Goal: Task Accomplishment & Management: Complete application form

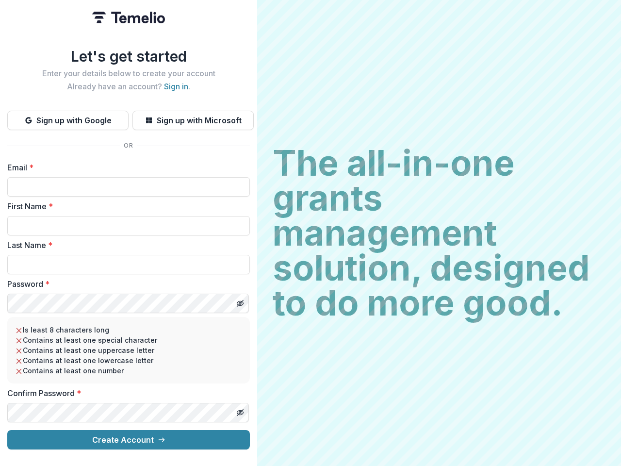
click at [311, 233] on h2 "The all-in-one grants management solution, designed to do more good." at bounding box center [439, 233] width 333 height 175
click at [68, 116] on button "Sign up with Google" at bounding box center [67, 120] width 121 height 19
click at [193, 116] on button "Sign up with Microsoft" at bounding box center [193, 120] width 121 height 19
click at [240, 300] on line "Toggle password visibility" at bounding box center [240, 303] width 6 height 6
click at [240, 410] on line "Toggle password visibility" at bounding box center [240, 413] width 6 height 6
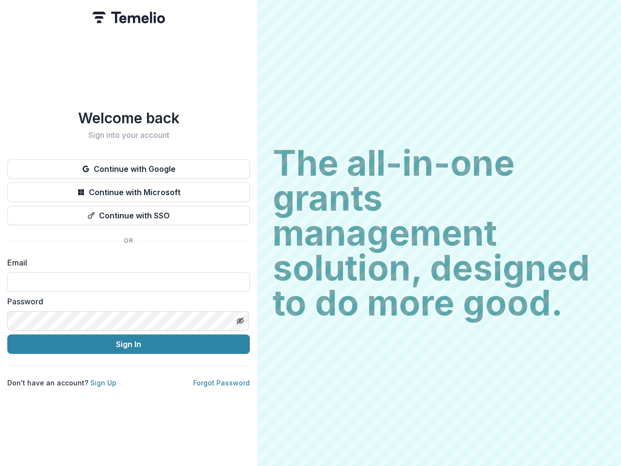
click at [311, 233] on h2 "The all-in-one grants management solution, designed to do more good." at bounding box center [439, 233] width 333 height 175
click at [129, 165] on button "Continue with Google" at bounding box center [128, 168] width 243 height 19
click at [129, 188] on button "Continue with Microsoft" at bounding box center [128, 192] width 243 height 19
click at [129, 212] on button "Continue with SSO" at bounding box center [128, 215] width 243 height 19
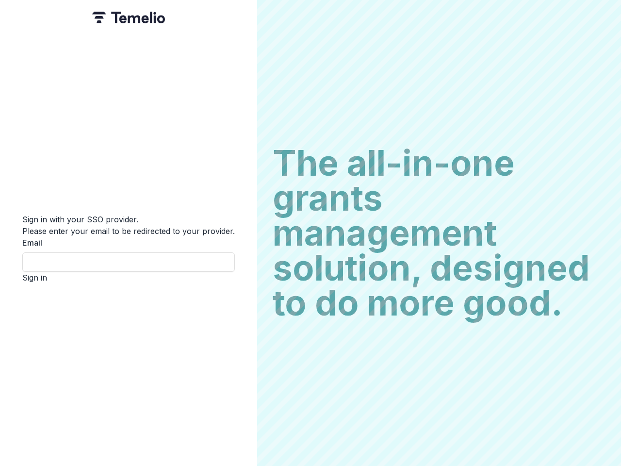
click at [240, 317] on div "Sign in with your SSO provider. Please enter your email to be redirected to you…" at bounding box center [128, 233] width 257 height 466
